Goal: Transaction & Acquisition: Purchase product/service

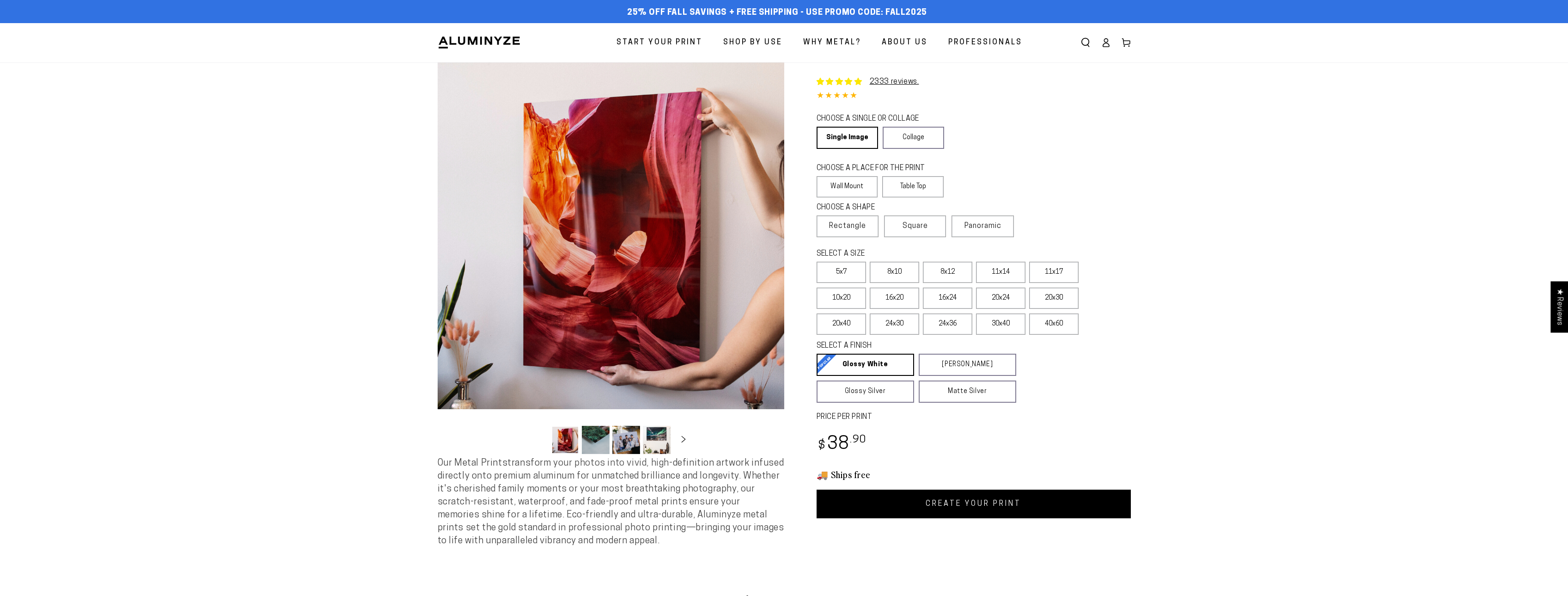
select select "**********"
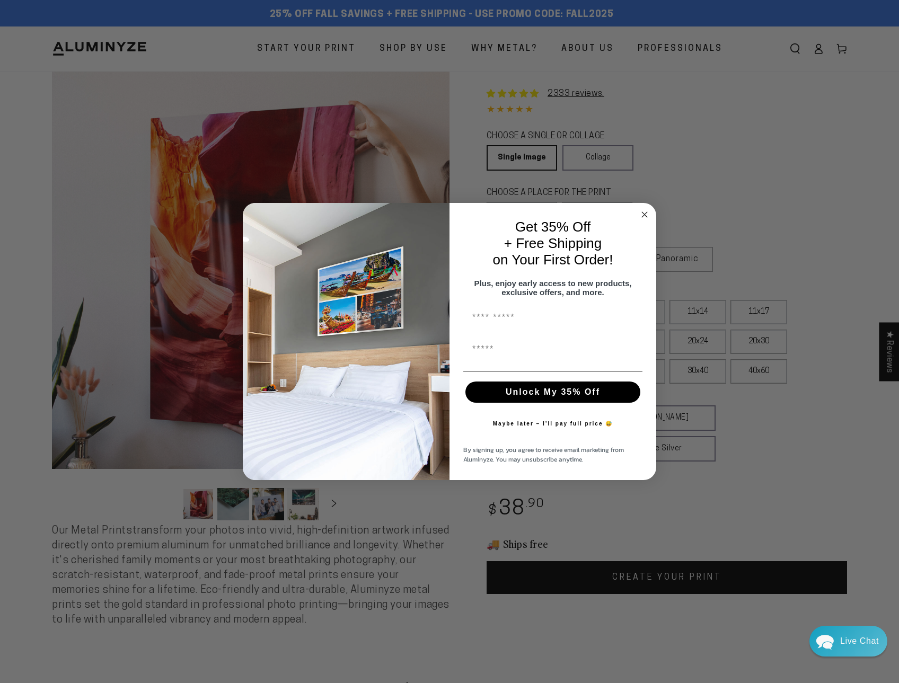
click at [644, 210] on circle "Close dialog" at bounding box center [645, 214] width 12 height 12
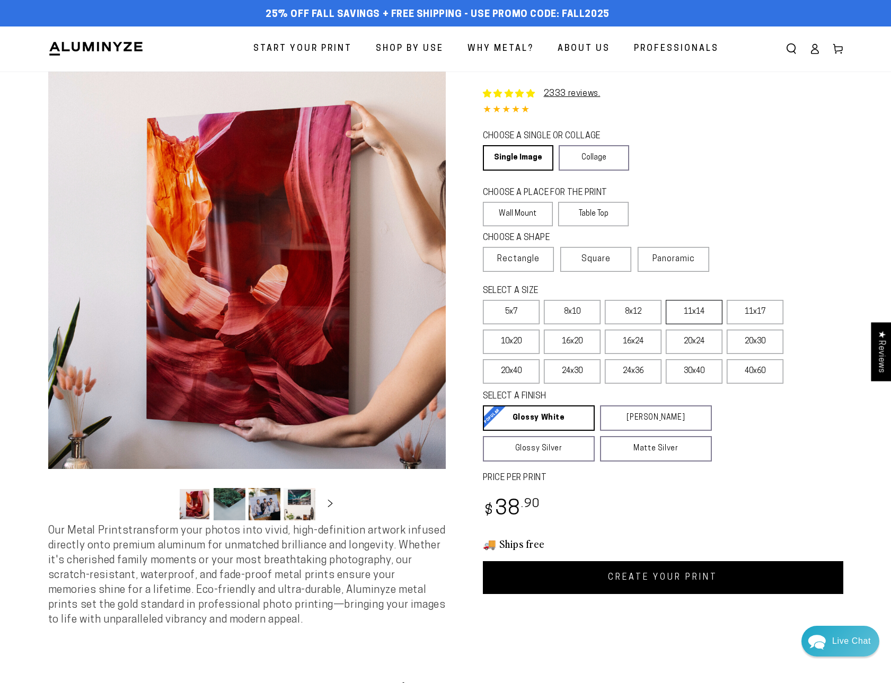
click at [703, 316] on label "11x14" at bounding box center [694, 312] width 57 height 24
click at [514, 315] on label "5x7" at bounding box center [511, 312] width 57 height 24
click at [572, 314] on label "8x10" at bounding box center [572, 312] width 57 height 24
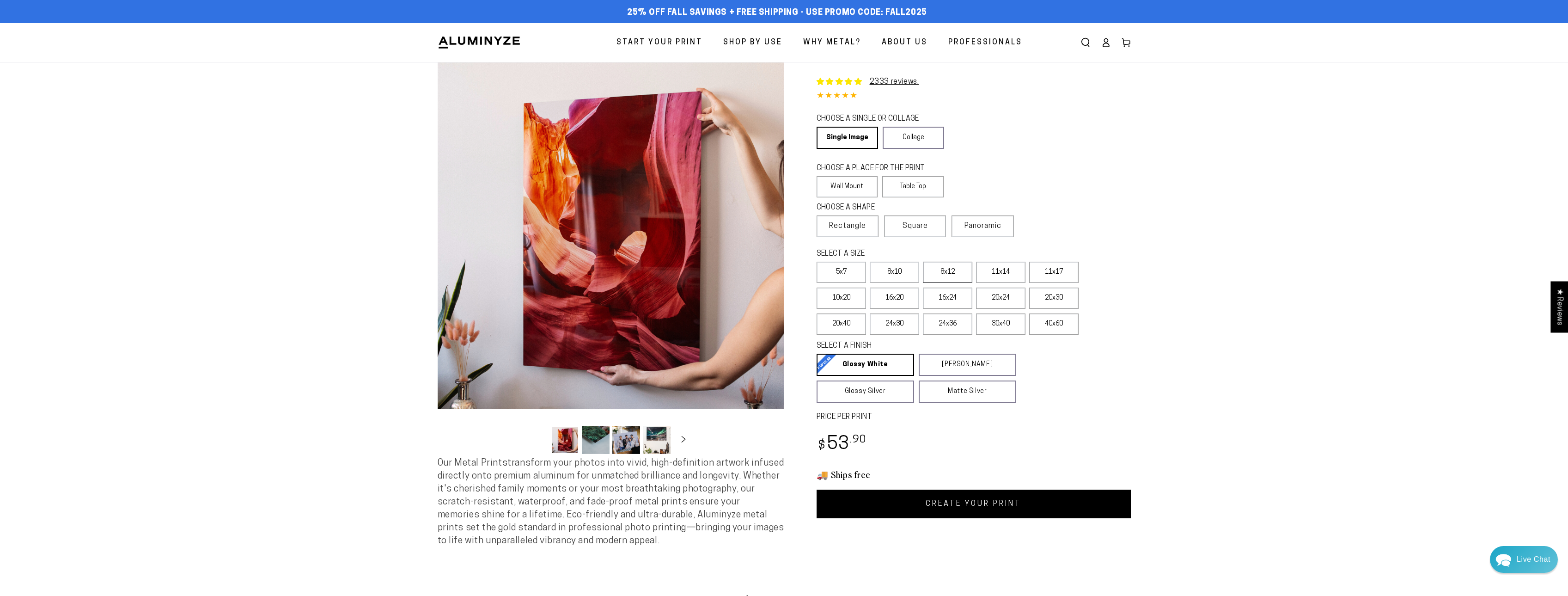
click at [948, 274] on label "8x12" at bounding box center [947, 272] width 50 height 21
